Goal: Subscribe to service/newsletter

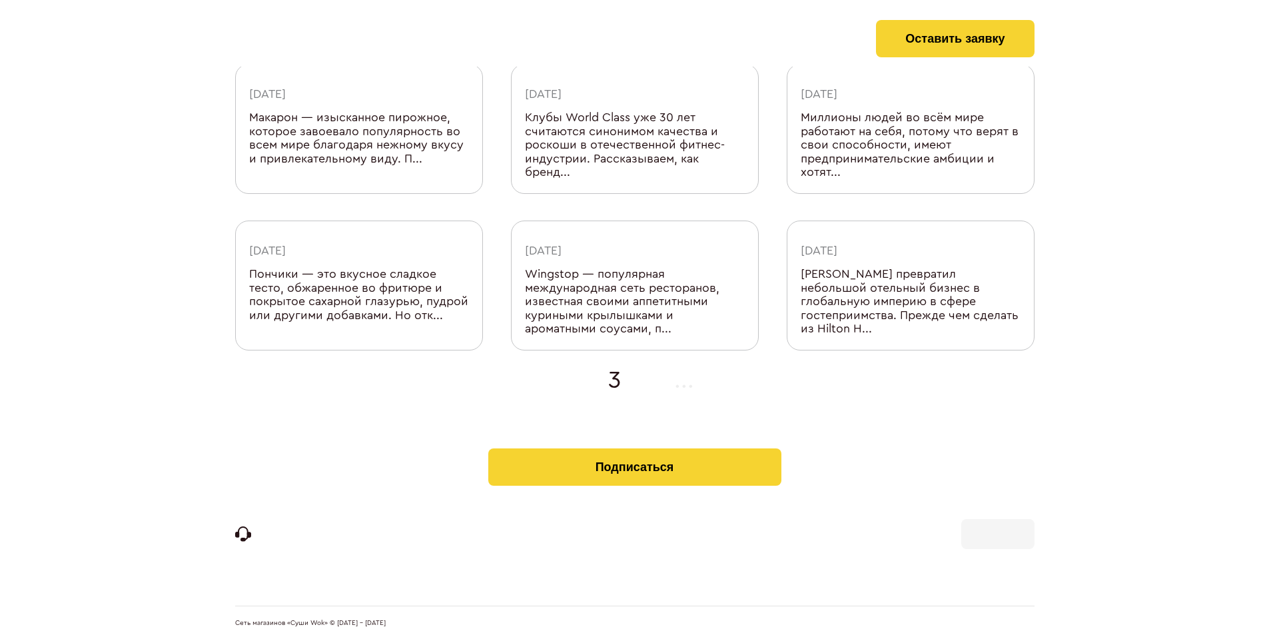
scroll to position [423, 0]
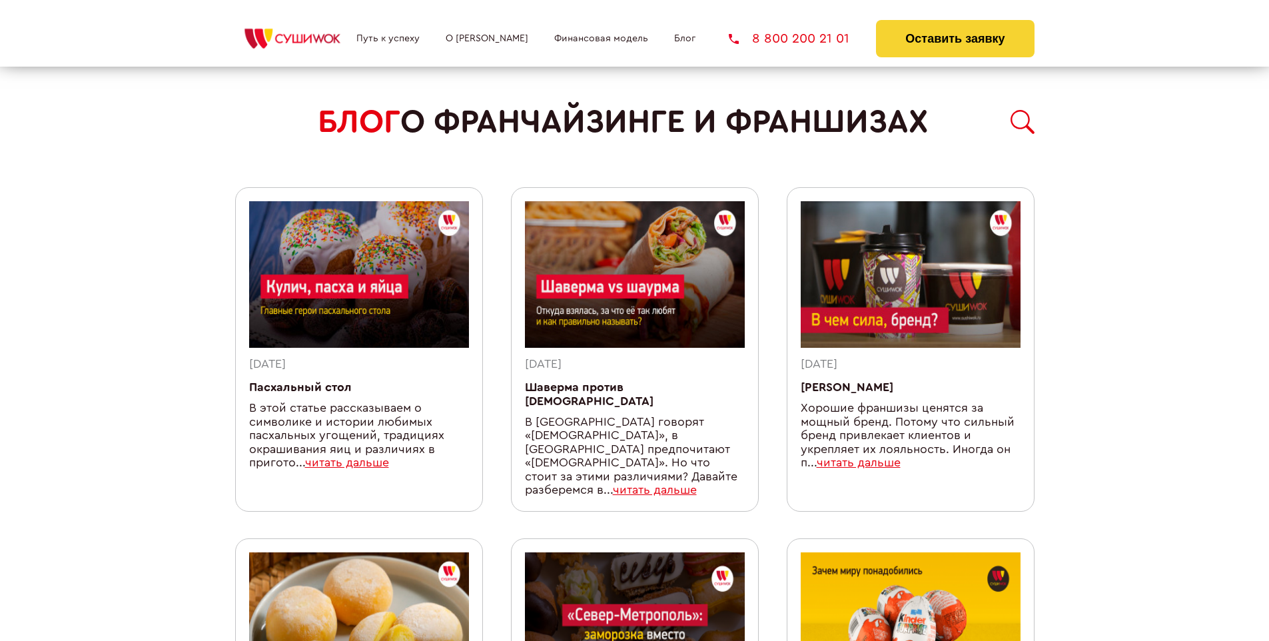
scroll to position [1145, 0]
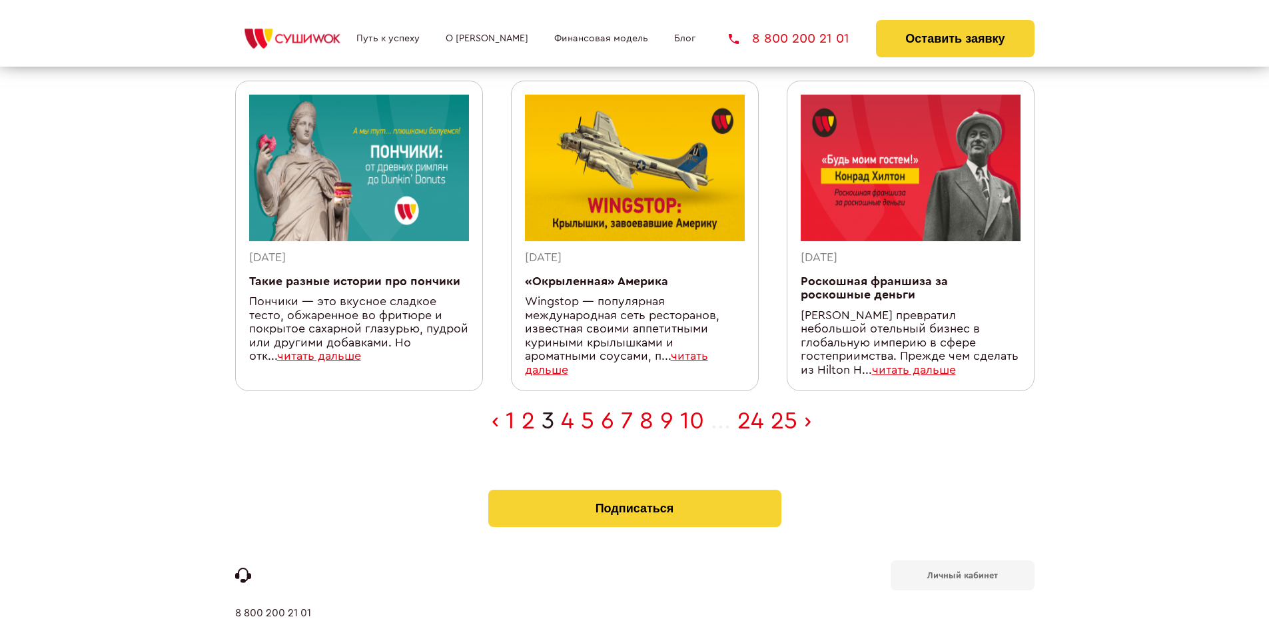
click at [962, 571] on b "Личный кабинет" at bounding box center [962, 575] width 71 height 9
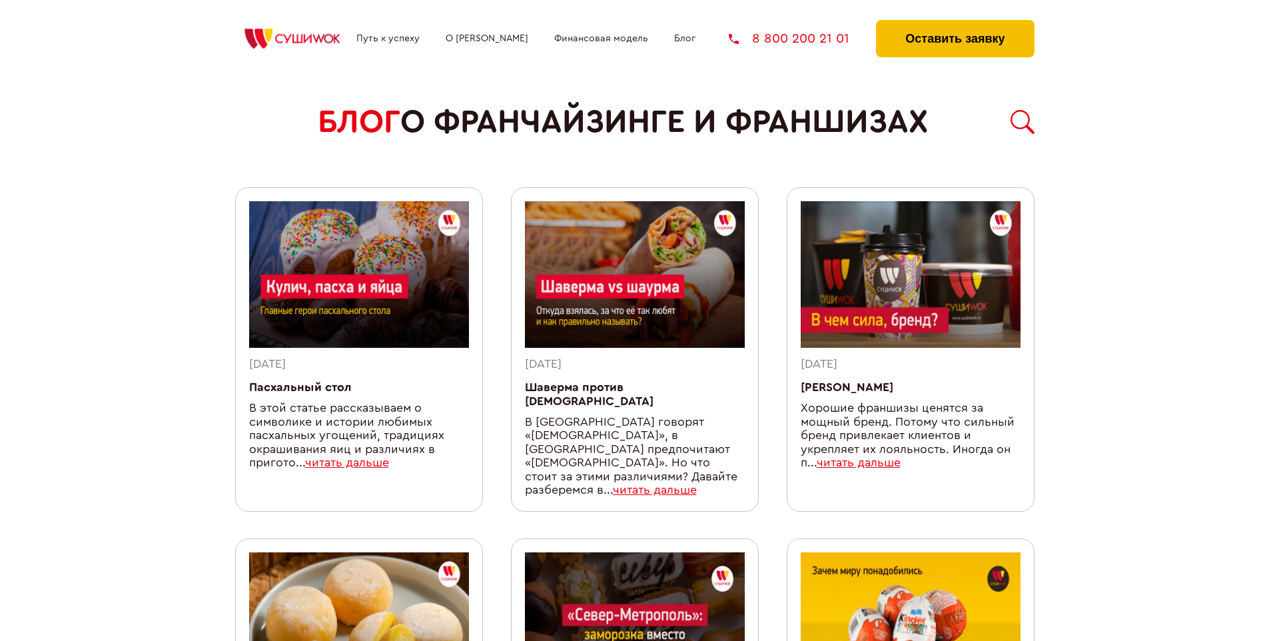
click at [955, 23] on button "Оставить заявку" at bounding box center [955, 38] width 158 height 37
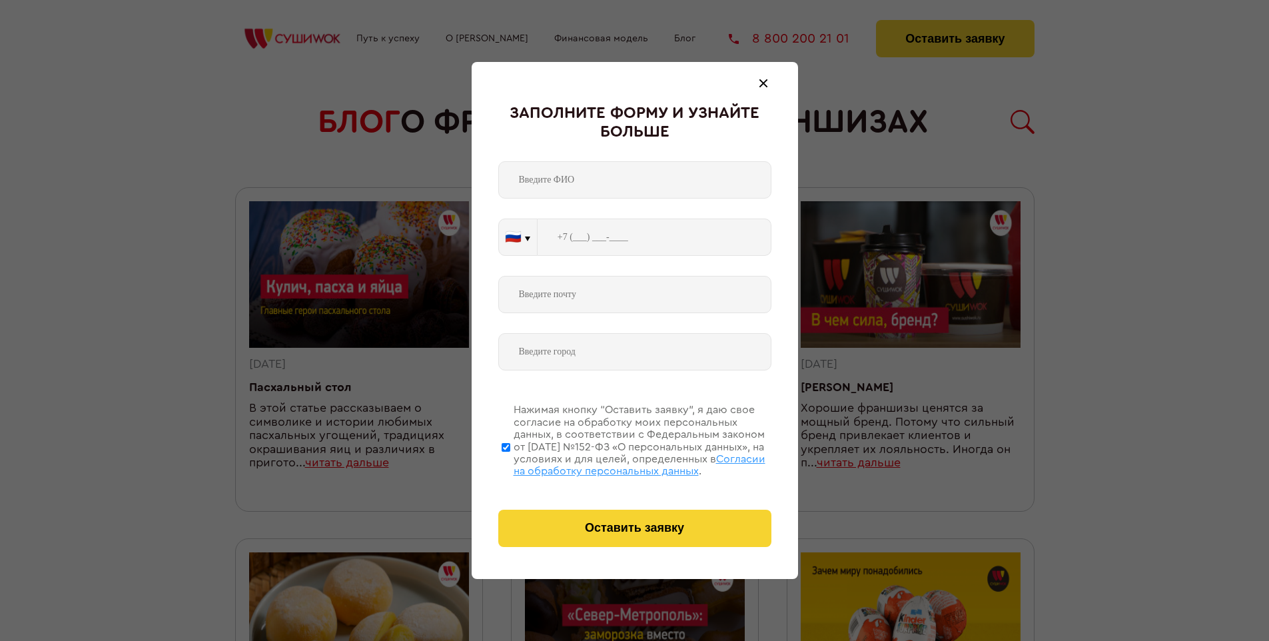
click at [618, 463] on span "Согласии на обработку персональных данных" at bounding box center [640, 465] width 252 height 23
click at [510, 463] on input "Нажимая кнопку “Оставить заявку”, я даю свое согласие на обработку моих персона…" at bounding box center [506, 447] width 9 height 107
checkbox input "false"
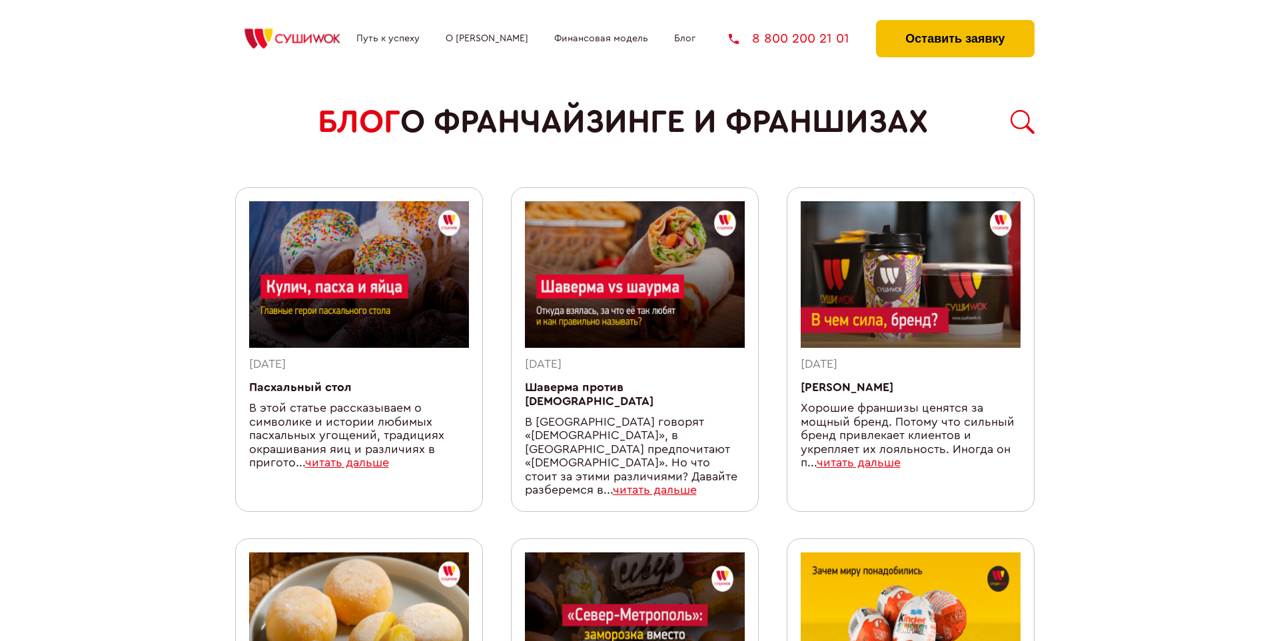
click at [955, 23] on button "Оставить заявку" at bounding box center [955, 38] width 158 height 37
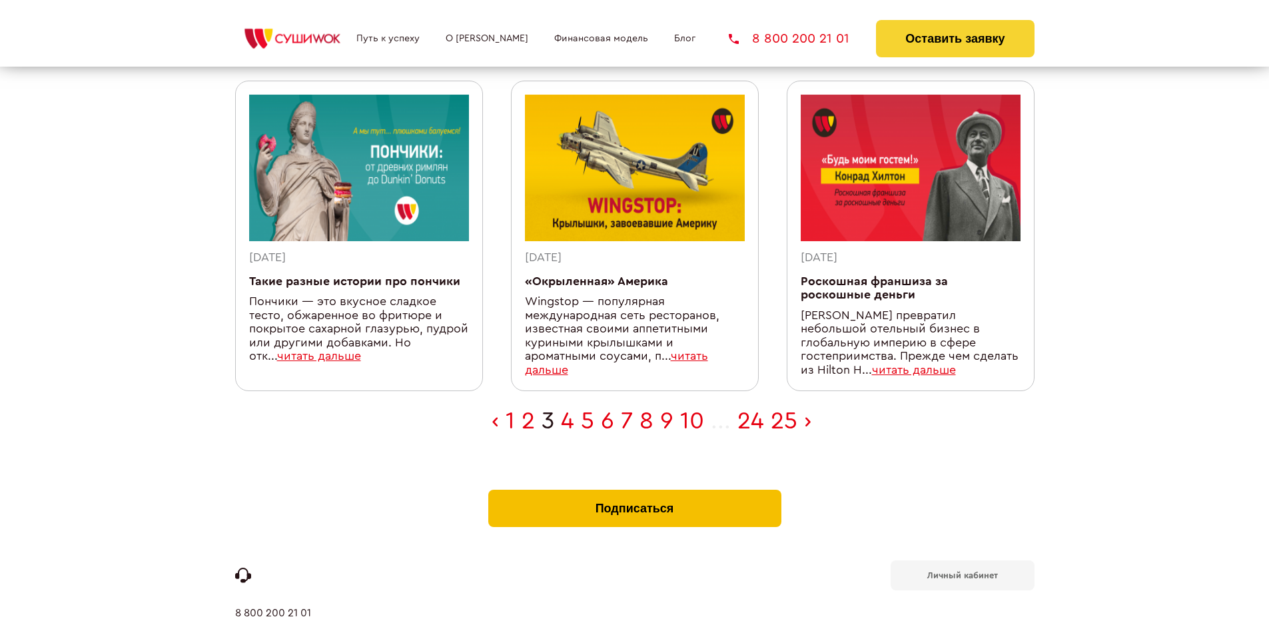
click at [634, 490] on button "Подписаться" at bounding box center [634, 508] width 293 height 37
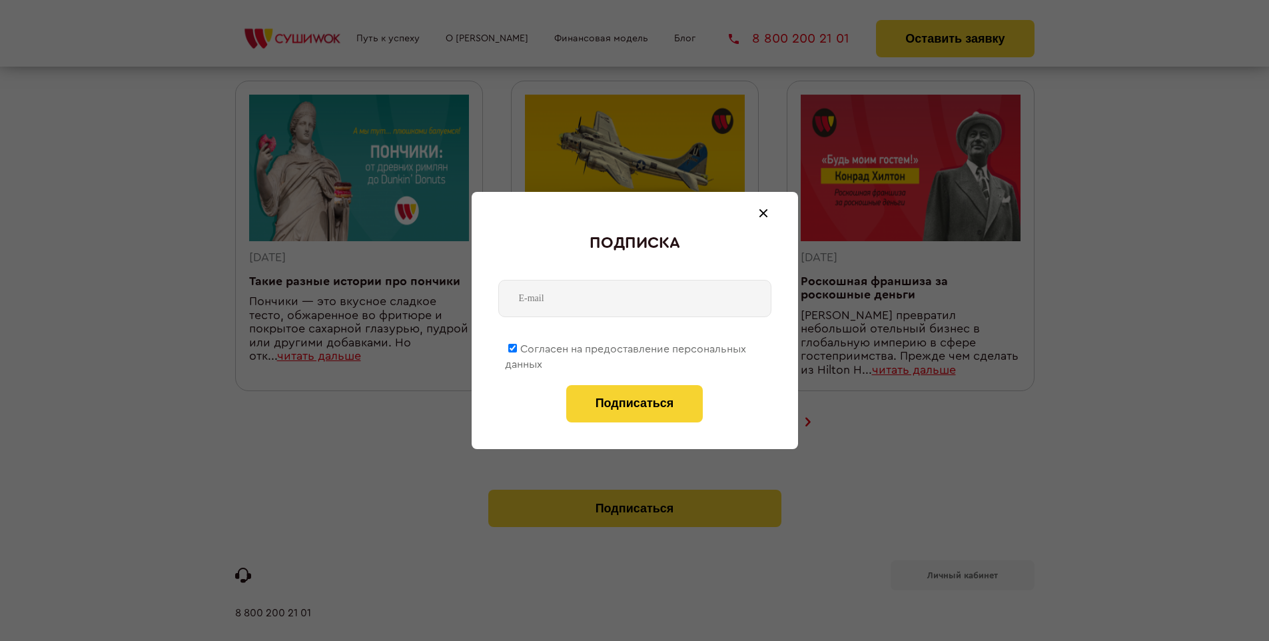
click at [626, 346] on span "Согласен на предоставление персональных данных" at bounding box center [625, 357] width 241 height 26
click at [517, 346] on input "Согласен на предоставление персональных данных" at bounding box center [512, 348] width 9 height 9
checkbox input "false"
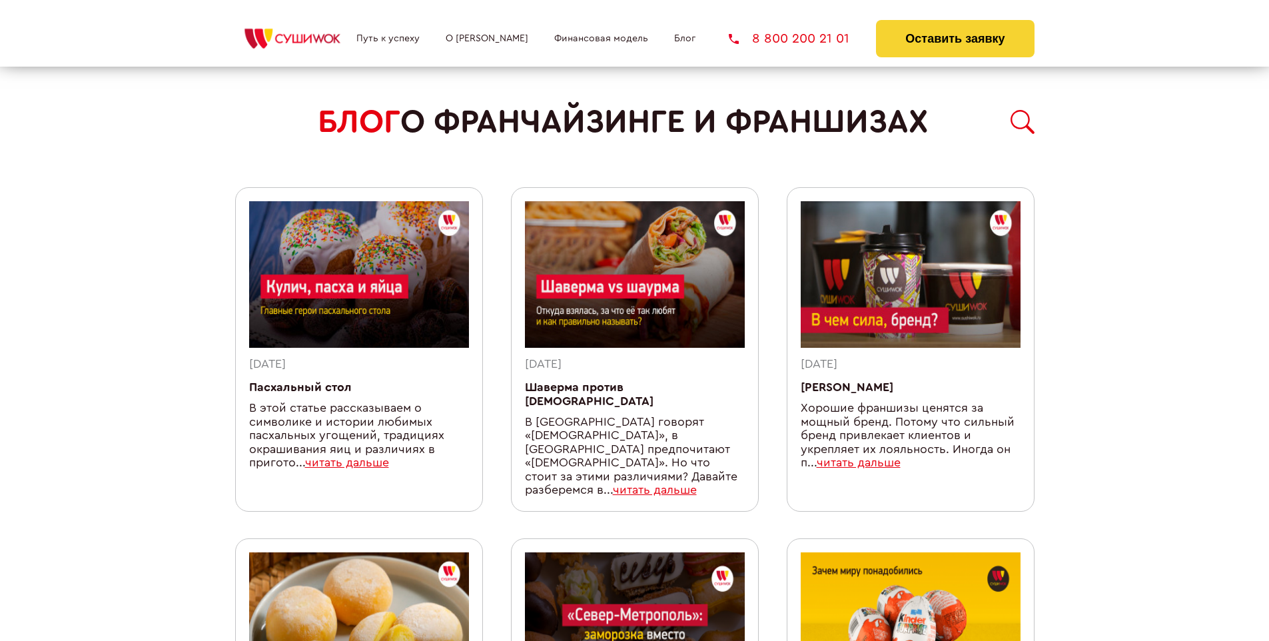
scroll to position [1145, 0]
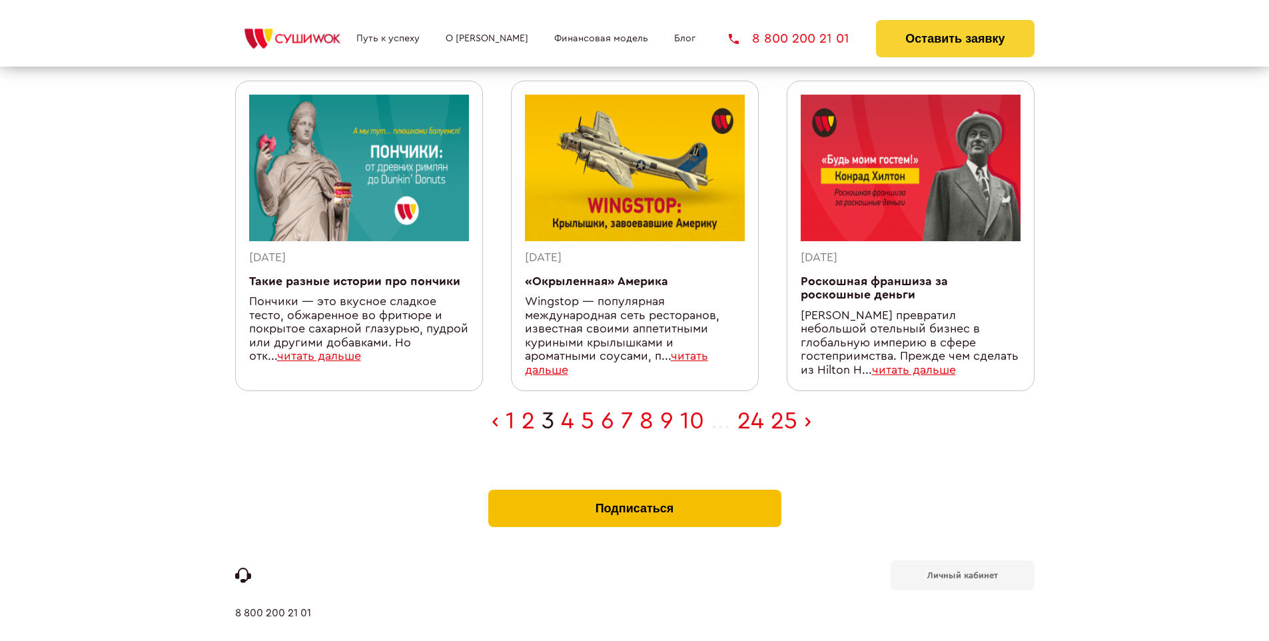
click at [634, 490] on button "Подписаться" at bounding box center [634, 508] width 293 height 37
